Goal: Task Accomplishment & Management: Use online tool/utility

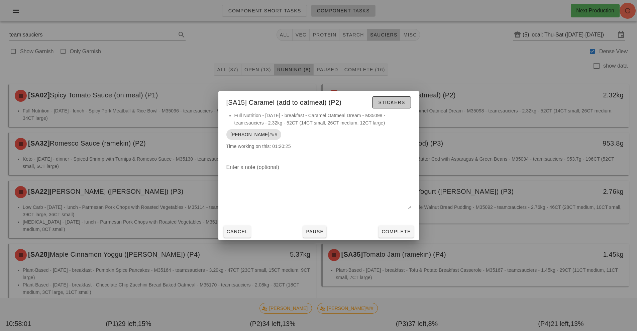
click at [391, 101] on span "Stickers" at bounding box center [391, 102] width 27 height 5
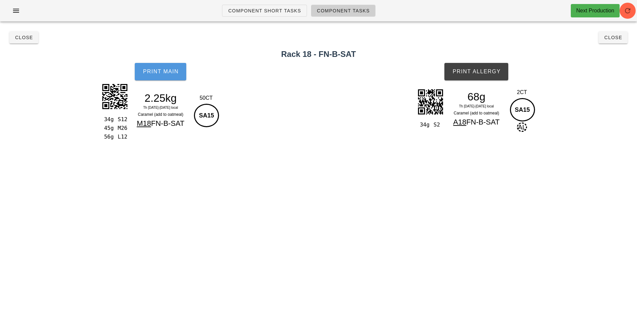
click at [164, 69] on span "Print Main" at bounding box center [161, 72] width 36 height 6
click at [476, 72] on span "Print Allergy" at bounding box center [476, 72] width 49 height 6
click at [20, 42] on button "Close" at bounding box center [23, 37] width 29 height 12
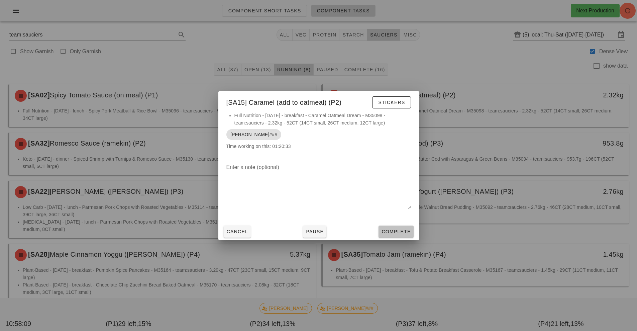
click at [394, 231] on span "Complete" at bounding box center [395, 231] width 29 height 5
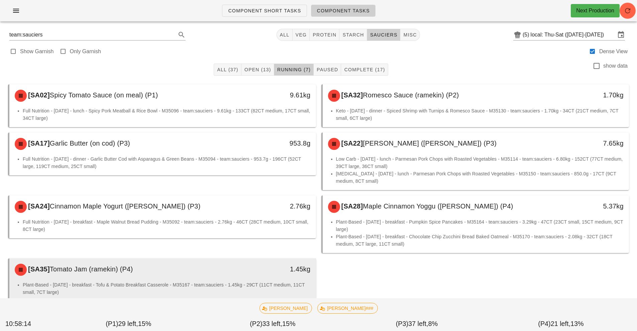
click at [251, 283] on li "Plant-Based - [DATE] - breakfast - Tofu & Potato Breakfast Casserole - M35167 -…" at bounding box center [167, 288] width 288 height 15
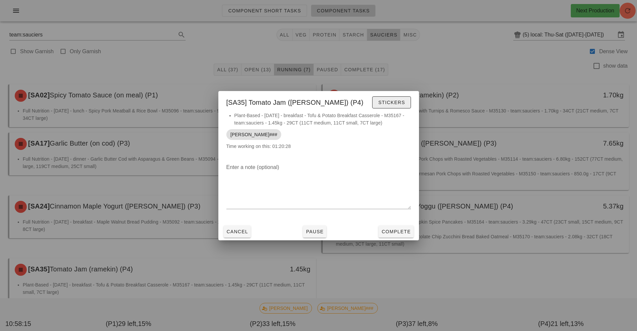
click at [393, 100] on span "Stickers" at bounding box center [391, 102] width 27 height 5
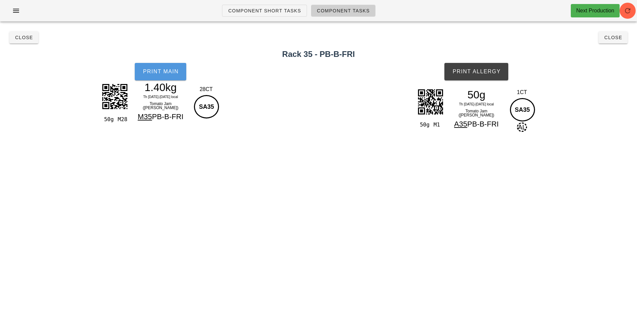
click at [172, 73] on span "Print Main" at bounding box center [161, 72] width 36 height 6
click at [472, 78] on button "Print Allergy" at bounding box center [477, 71] width 64 height 17
click at [17, 37] on span "Close" at bounding box center [24, 37] width 18 height 5
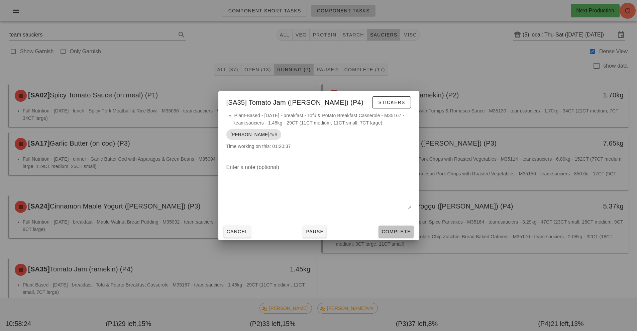
click at [394, 231] on span "Complete" at bounding box center [395, 231] width 29 height 5
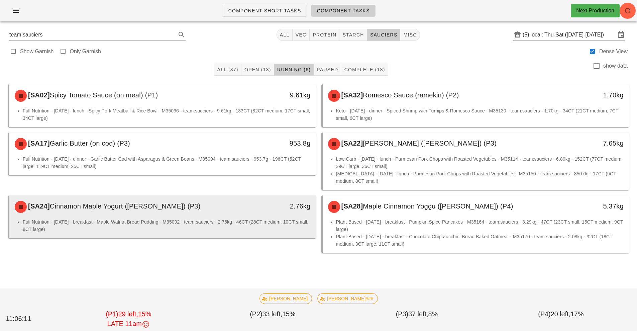
click at [269, 231] on li "Full Nutrition - [DATE] - breakfast - Maple Walnut Bread Pudding - M35092 - tea…" at bounding box center [167, 225] width 288 height 15
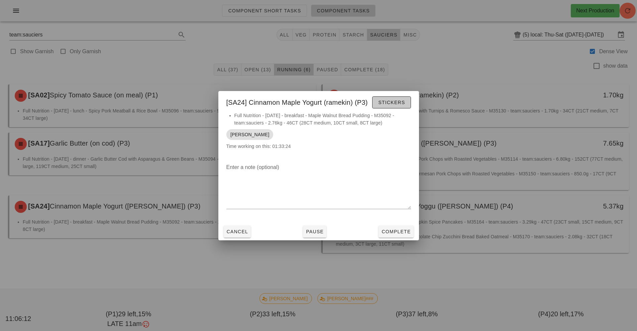
click at [389, 104] on span "Stickers" at bounding box center [391, 102] width 27 height 5
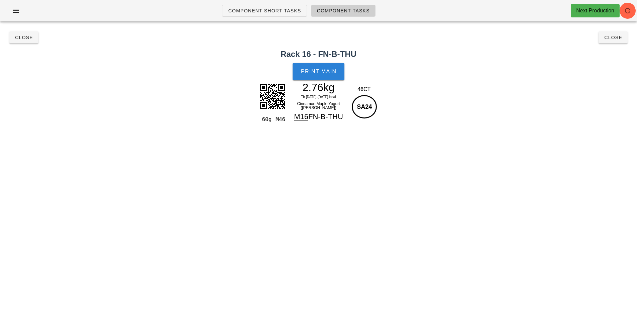
click at [320, 69] on span "Print Main" at bounding box center [319, 72] width 36 height 6
click at [613, 42] on button "Close" at bounding box center [613, 37] width 29 height 12
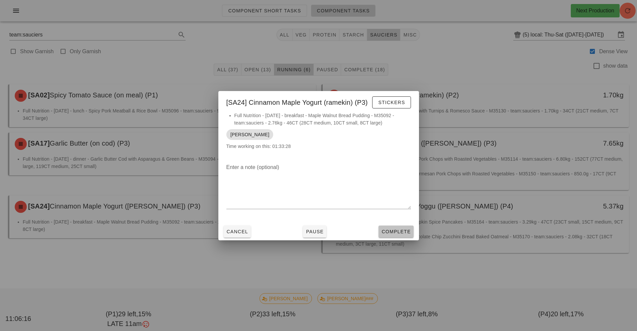
click at [408, 235] on button "Complete" at bounding box center [396, 231] width 35 height 12
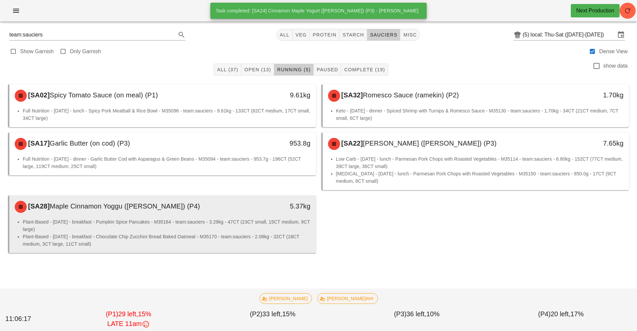
click at [266, 228] on li "Plant-Based - [DATE] - breakfast - Pumpkin Spice Pancakes - M35164 - team:sauci…" at bounding box center [167, 225] width 288 height 15
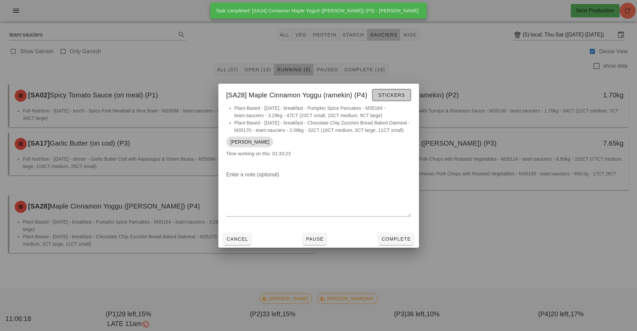
click at [408, 89] on button "Stickers" at bounding box center [391, 95] width 38 height 12
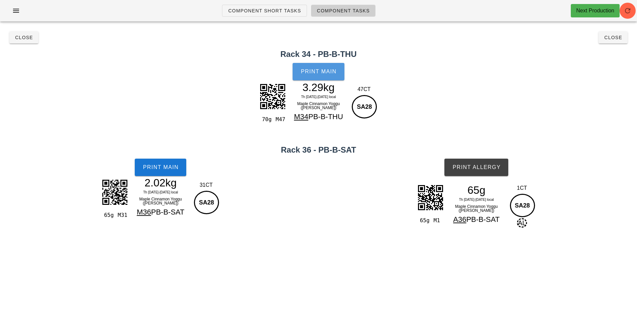
click at [334, 70] on span "Print Main" at bounding box center [319, 72] width 36 height 6
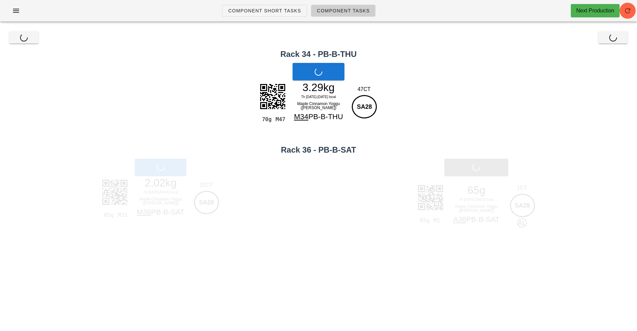
click at [160, 171] on div "Print Main" at bounding box center [160, 167] width 321 height 25
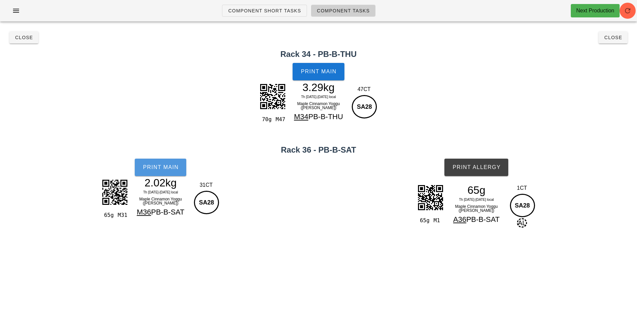
click at [160, 171] on button "Print Main" at bounding box center [161, 167] width 52 height 17
click at [467, 173] on button "Print Allergy" at bounding box center [477, 167] width 64 height 17
click at [624, 42] on button "Close" at bounding box center [613, 37] width 29 height 12
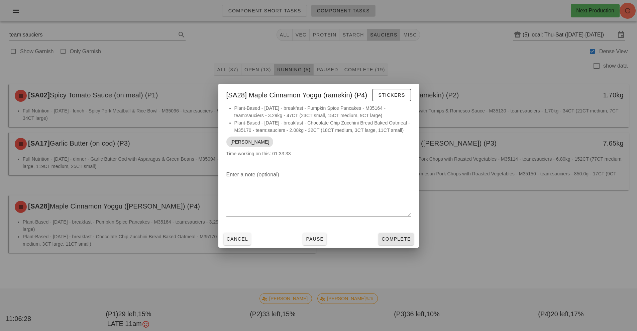
click at [400, 245] on button "Complete" at bounding box center [396, 239] width 35 height 12
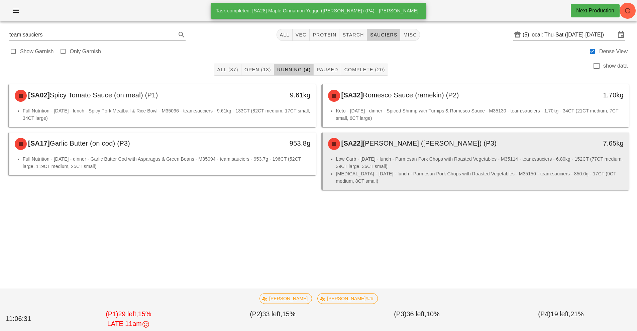
click at [505, 177] on li "[MEDICAL_DATA] - [DATE] - lunch - Parmesan Pork Chops with Roasted Vegetables -…" at bounding box center [480, 177] width 288 height 15
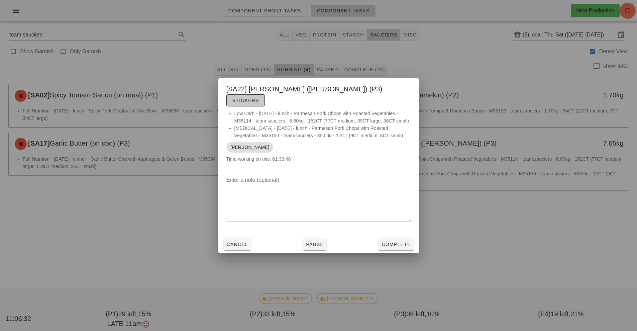
click at [265, 97] on button "Stickers" at bounding box center [245, 100] width 38 height 12
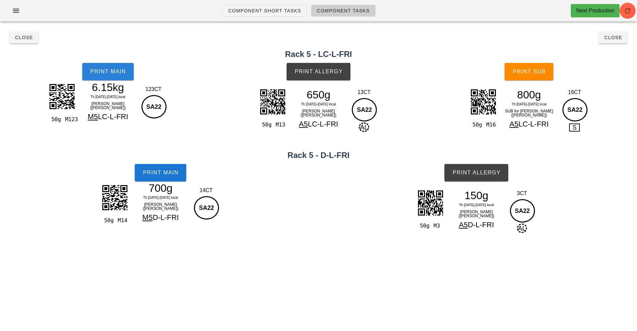
click at [120, 79] on button "Print Main" at bounding box center [108, 71] width 52 height 17
click at [169, 167] on button "Print Main" at bounding box center [161, 172] width 52 height 17
click at [341, 76] on button "Print Allergy" at bounding box center [319, 71] width 64 height 17
click at [477, 172] on span "Print Allergy" at bounding box center [476, 173] width 49 height 6
click at [533, 77] on button "Print Sub" at bounding box center [529, 71] width 49 height 17
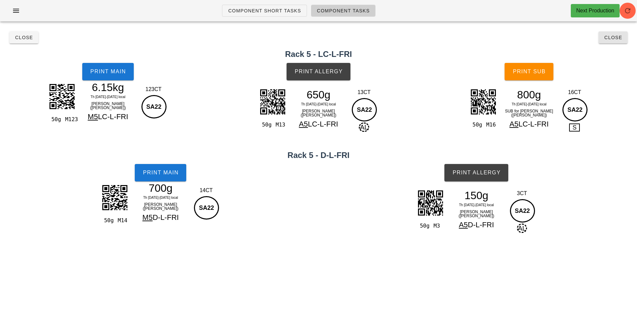
click at [617, 37] on span "Close" at bounding box center [613, 37] width 18 height 5
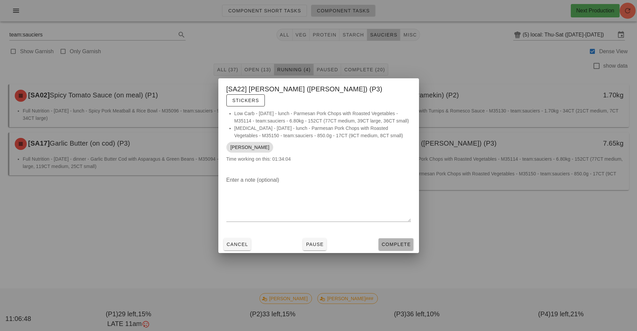
click at [406, 243] on button "Complete" at bounding box center [396, 244] width 35 height 12
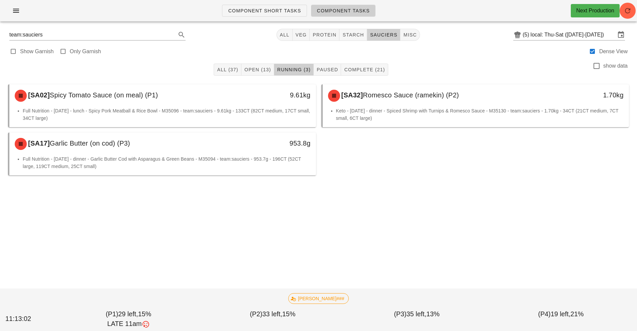
click at [392, 95] on span "Romesco Sauce (ramekin) (P2)" at bounding box center [411, 94] width 96 height 7
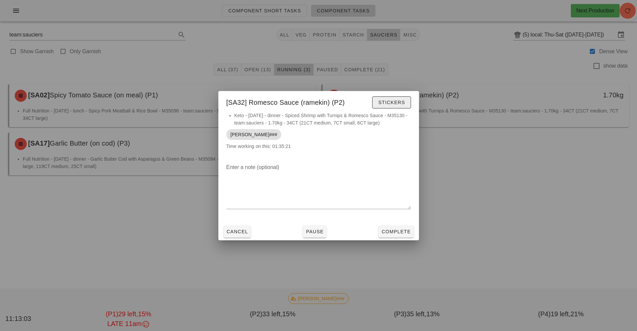
click at [388, 101] on span "Stickers" at bounding box center [391, 102] width 27 height 5
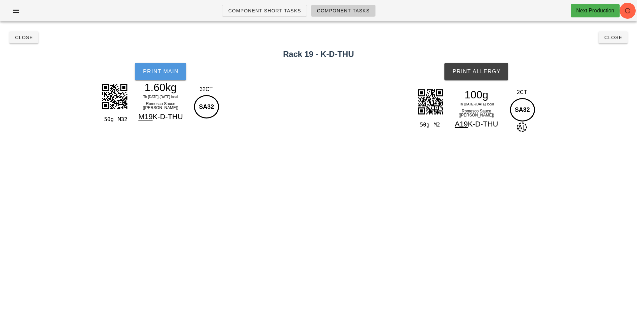
click at [160, 79] on button "Print Main" at bounding box center [161, 71] width 52 height 17
click at [480, 74] on span "Print Allergy" at bounding box center [476, 72] width 49 height 6
click at [23, 39] on span "Close" at bounding box center [24, 37] width 18 height 5
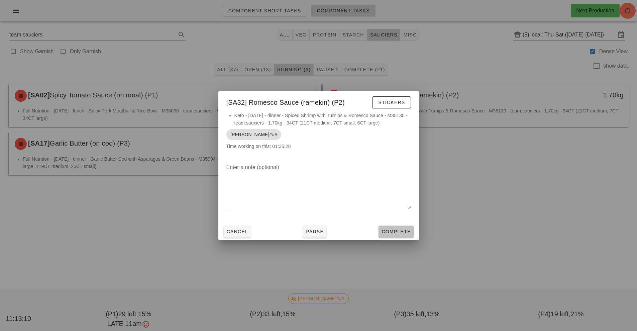
click at [403, 230] on span "Complete" at bounding box center [395, 231] width 29 height 5
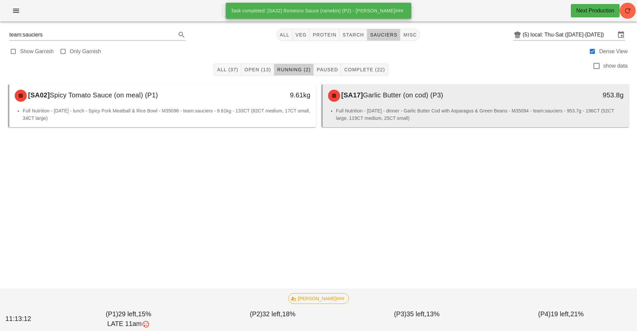
click at [392, 107] on div "[SA17] Garlic Butter (on cod) (P3) 953.8g" at bounding box center [476, 95] width 307 height 23
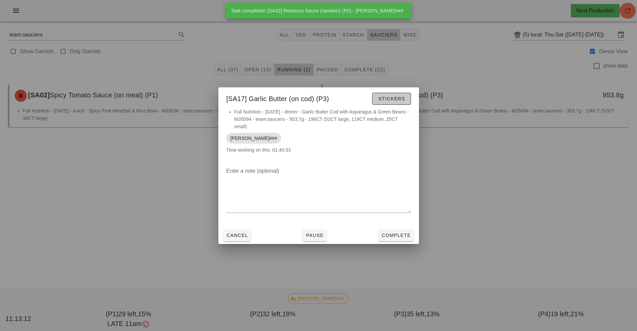
click at [394, 99] on span "Stickers" at bounding box center [391, 98] width 27 height 5
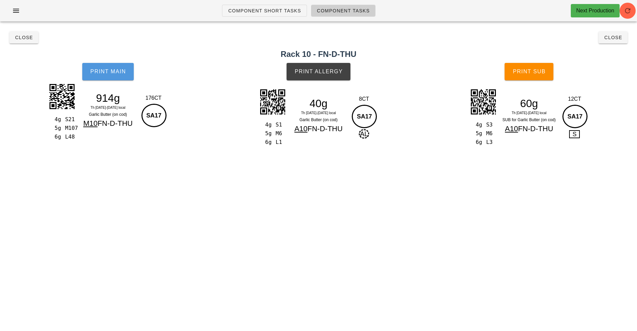
click at [112, 72] on span "Print Main" at bounding box center [108, 72] width 36 height 6
click at [322, 73] on span "Print Allergy" at bounding box center [318, 72] width 49 height 6
click at [535, 73] on span "Print Sub" at bounding box center [529, 72] width 33 height 6
click at [17, 38] on span "Close" at bounding box center [24, 37] width 18 height 5
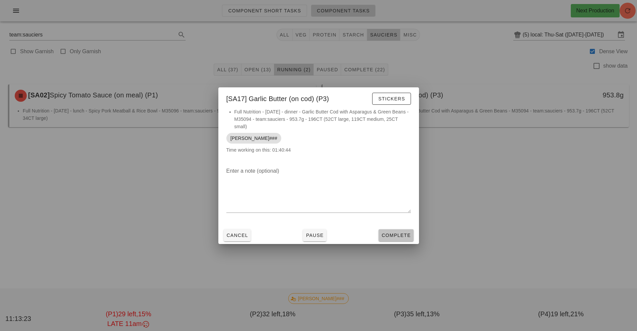
click at [403, 233] on span "Complete" at bounding box center [395, 235] width 29 height 5
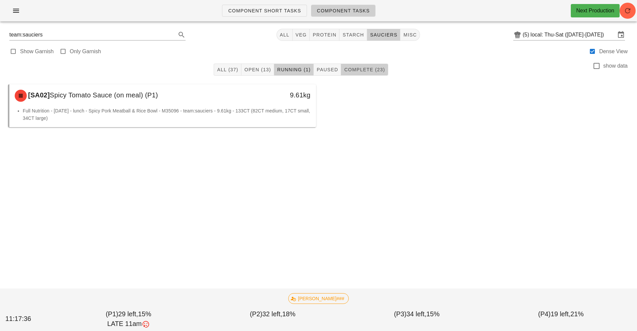
click at [370, 75] on button "Complete (23)" at bounding box center [364, 70] width 47 height 12
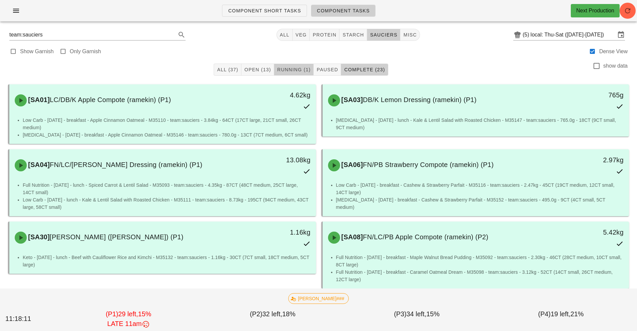
click at [286, 70] on span "Running (1)" at bounding box center [294, 69] width 34 height 5
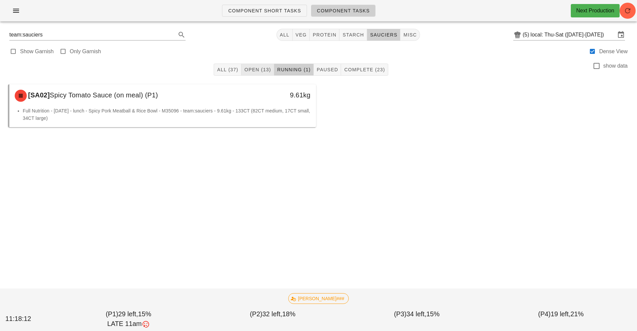
click at [257, 72] on span "Open (13)" at bounding box center [257, 69] width 27 height 5
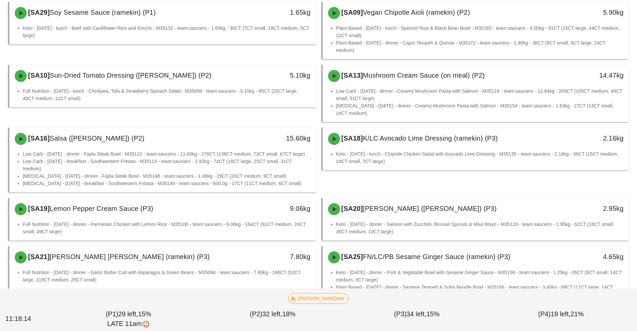
scroll to position [136, 0]
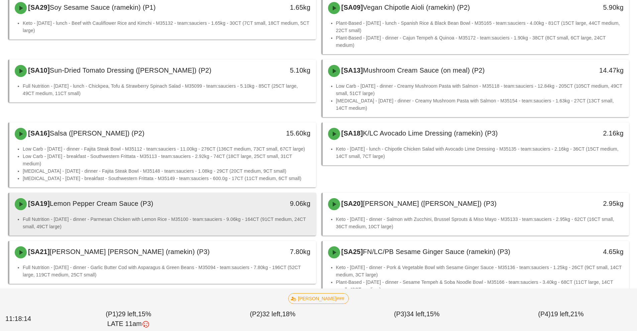
click at [222, 218] on li "Full Nutrition - [DATE] - dinner - Parmesan Chicken with Lemon Rice - M35100 - …" at bounding box center [167, 222] width 288 height 15
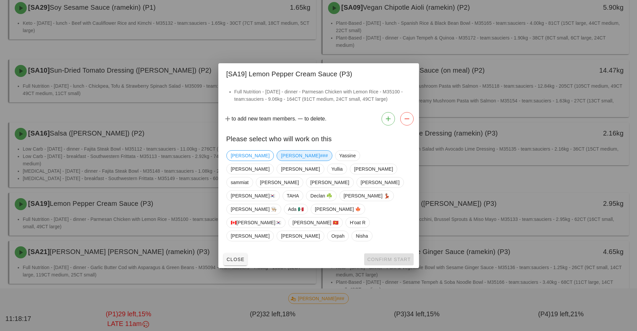
click at [281, 161] on span "[PERSON_NAME]###" at bounding box center [304, 156] width 47 height 10
click at [394, 257] on span "Confirm Start" at bounding box center [389, 259] width 44 height 5
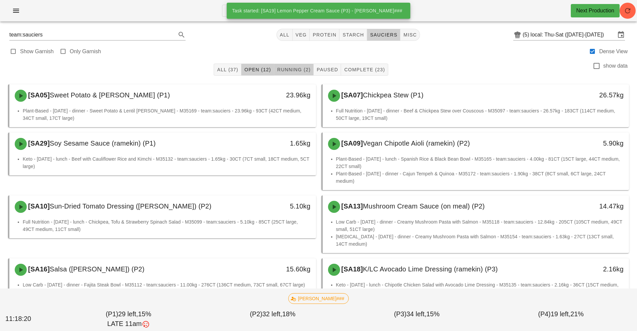
click at [297, 69] on span "Running (2)" at bounding box center [294, 69] width 34 height 5
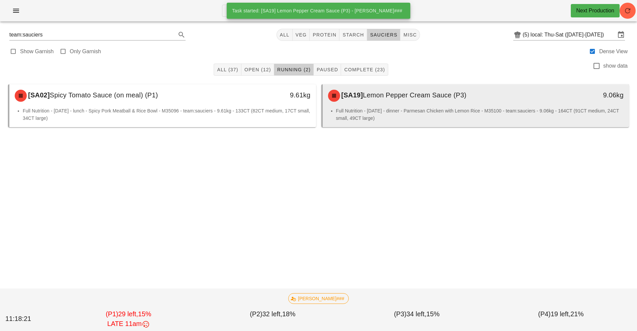
click at [378, 112] on li "Full Nutrition - [DATE] - dinner - Parmesan Chicken with Lemon Rice - M35100 - …" at bounding box center [480, 114] width 288 height 15
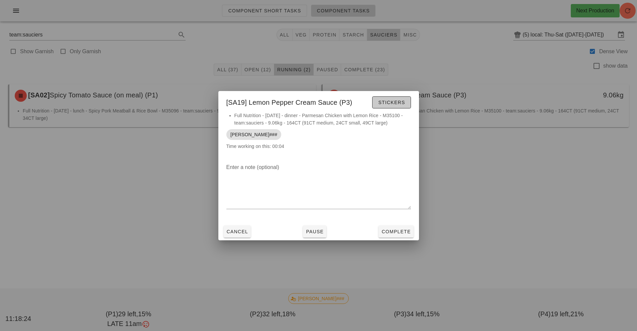
click at [392, 107] on button "Stickers" at bounding box center [391, 102] width 38 height 12
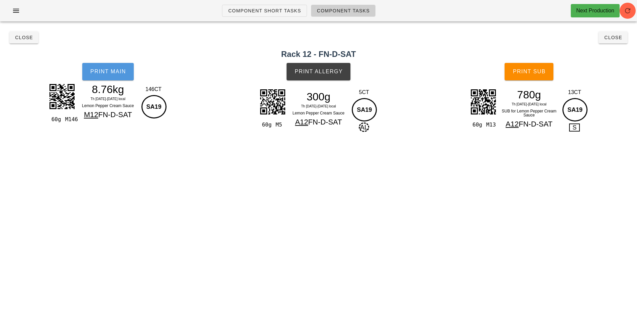
click at [109, 77] on button "Print Main" at bounding box center [108, 71] width 52 height 17
click at [319, 75] on button "Print Allergy" at bounding box center [319, 71] width 64 height 17
click at [532, 70] on span "Print Sub" at bounding box center [529, 72] width 33 height 6
click at [528, 72] on span "Print Sub" at bounding box center [529, 72] width 33 height 6
click at [25, 42] on button "Close" at bounding box center [23, 37] width 29 height 12
